Goal: Information Seeking & Learning: Understand process/instructions

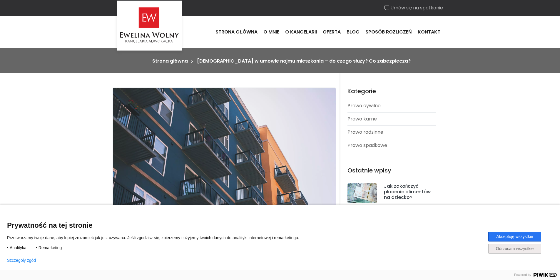
scroll to position [206, 0]
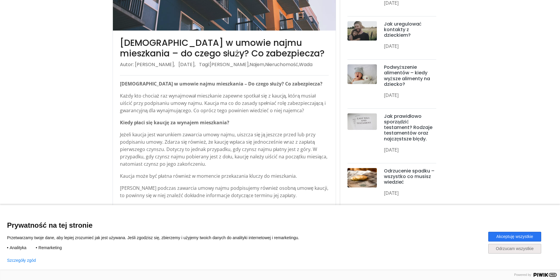
click at [520, 234] on button "Akceptuję wszystkie" at bounding box center [515, 237] width 53 height 10
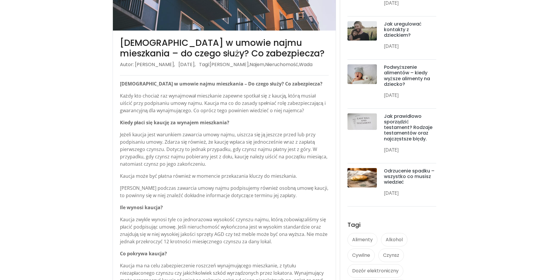
scroll to position [0, 0]
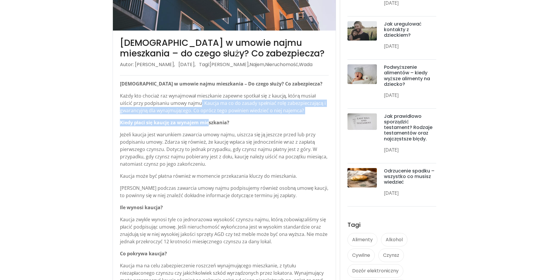
drag, startPoint x: 186, startPoint y: 105, endPoint x: 209, endPoint y: 128, distance: 31.8
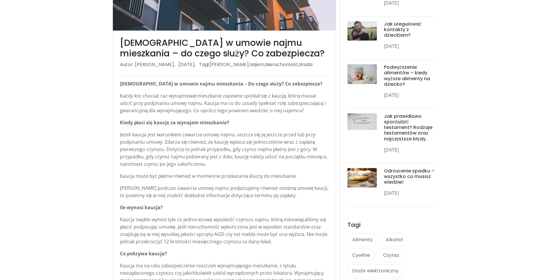
click at [210, 144] on p "Jeżeli kaucja jest warunkiem zawarcia umowy najmu, uiszcza się ją jeszcze przed…" at bounding box center [224, 149] width 209 height 37
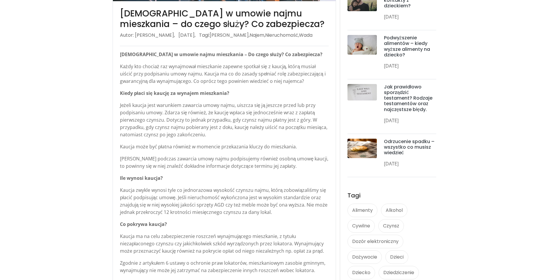
scroll to position [265, 0]
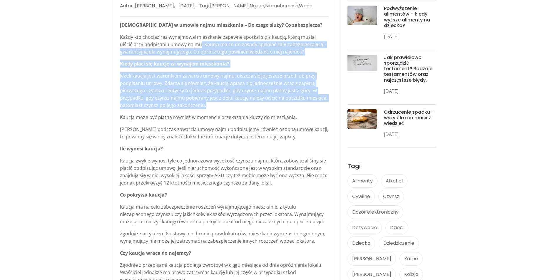
drag, startPoint x: 200, startPoint y: 51, endPoint x: 227, endPoint y: 103, distance: 59.3
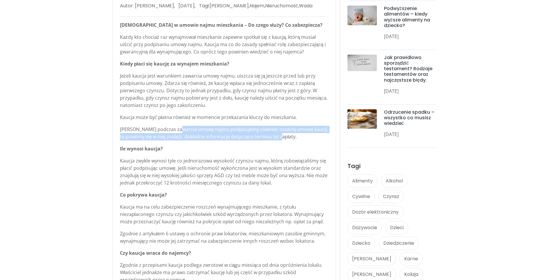
drag, startPoint x: 277, startPoint y: 136, endPoint x: 156, endPoint y: 133, distance: 121.0
click at [159, 132] on p "[PERSON_NAME] podczas zawarcia umowy najmu podpisujemy również osobną umowę kau…" at bounding box center [224, 133] width 209 height 15
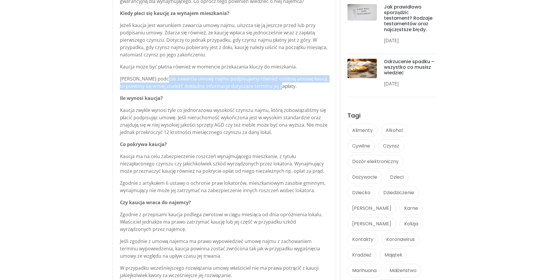
scroll to position [324, 0]
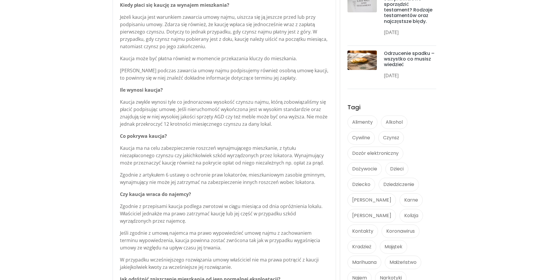
click at [164, 111] on p "Kaucja zwykle wynosi tyle co jednorazowa wysokość czynszu najmu, którą zobowiąz…" at bounding box center [224, 113] width 209 height 29
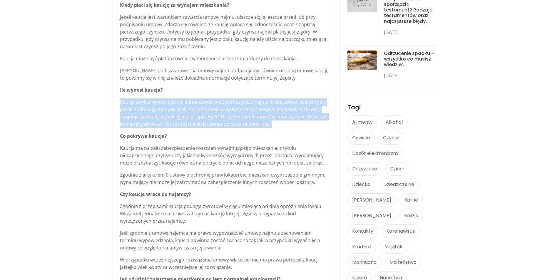
click at [164, 111] on p "Kaucja zwykle wynosi tyle co jednorazowa wysokość czynszu najmu, którą zobowiąz…" at bounding box center [224, 113] width 209 height 29
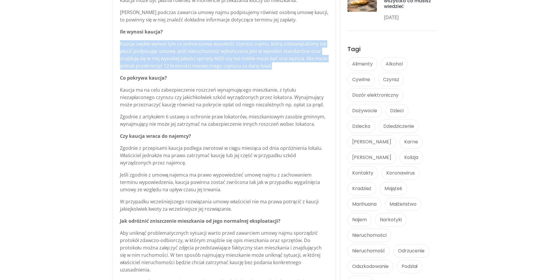
scroll to position [382, 0]
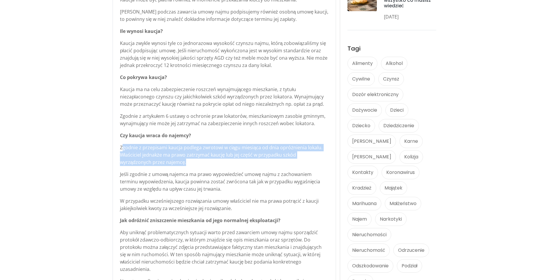
drag, startPoint x: 166, startPoint y: 166, endPoint x: 122, endPoint y: 147, distance: 46.9
click at [122, 147] on p "Zgodnie z przepisami kaucja podlega zwrotowi w ciągu miesiąca od dnia opróżnien…" at bounding box center [224, 155] width 209 height 22
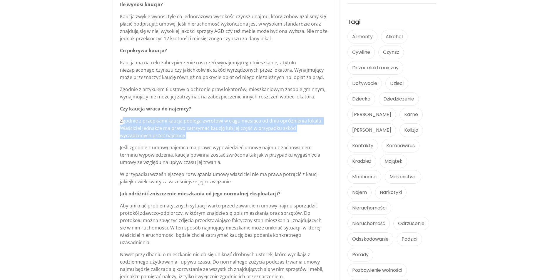
scroll to position [441, 0]
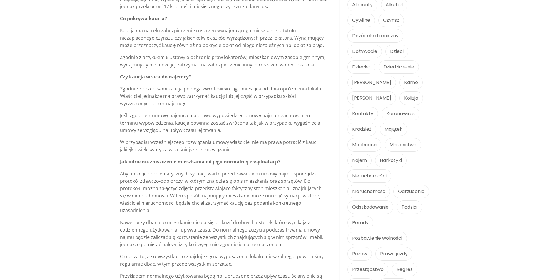
click at [131, 116] on p "Jeśli zgodnie z umową najemca ma prawo wypowiedzieć umowę najmu z zachowaniem t…" at bounding box center [224, 123] width 209 height 22
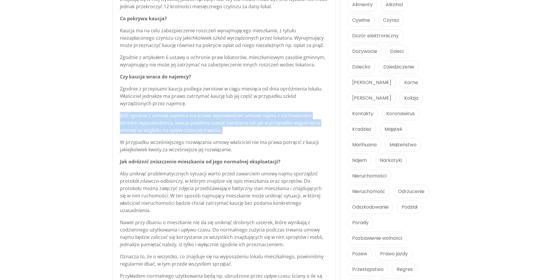
click at [131, 116] on p "Jeśli zgodnie z umową najemca ma prawo wypowiedzieć umowę najmu z zachowaniem t…" at bounding box center [224, 123] width 209 height 22
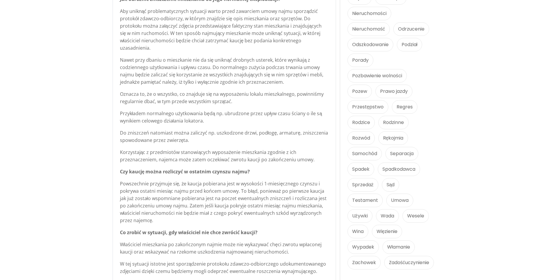
scroll to position [559, 0]
